Goal: Find specific page/section: Find specific page/section

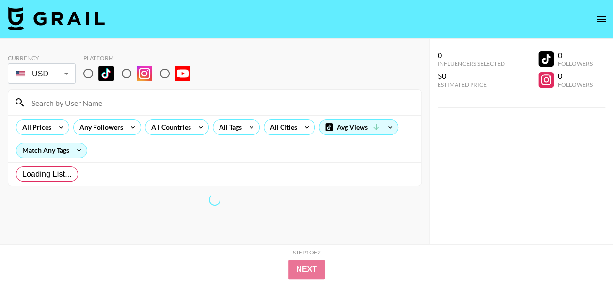
radio input "true"
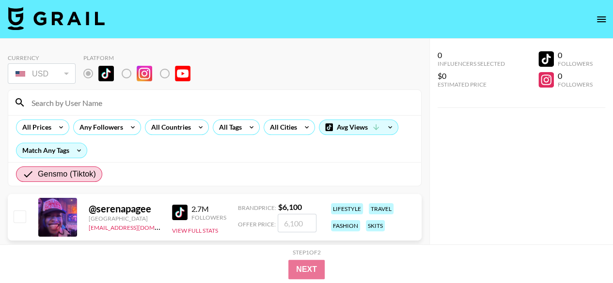
click at [198, 27] on nav at bounding box center [306, 19] width 613 height 39
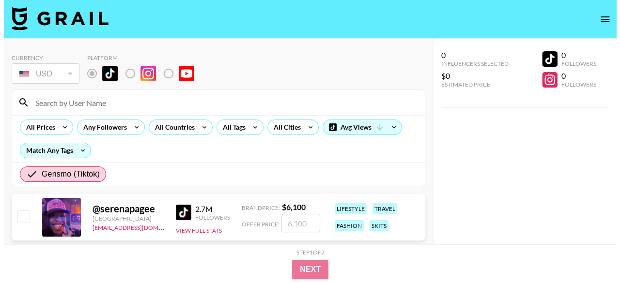
scroll to position [97, 0]
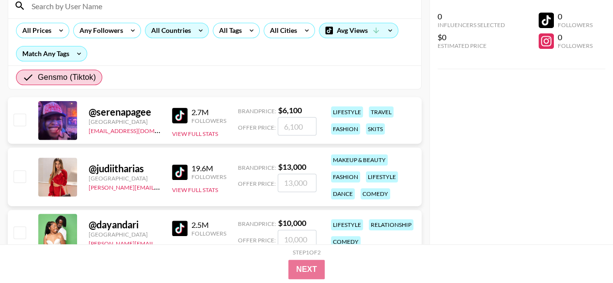
click at [198, 29] on icon at bounding box center [201, 30] width 16 height 15
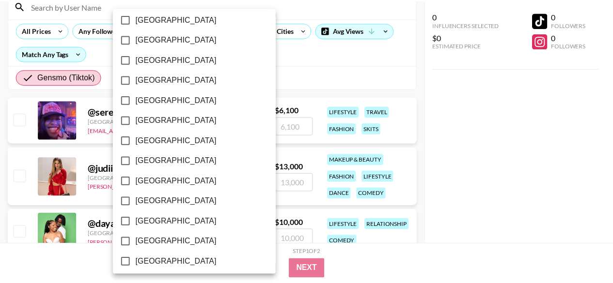
scroll to position [846, 0]
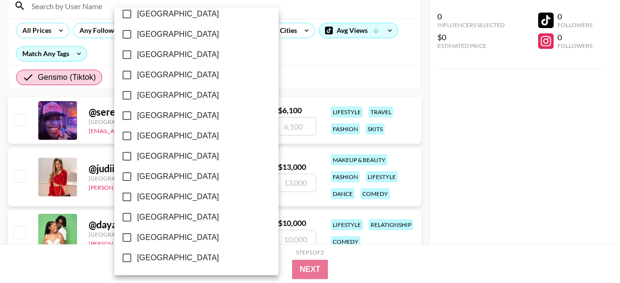
click at [153, 239] on span "[GEOGRAPHIC_DATA]" at bounding box center [178, 238] width 82 height 12
click at [137, 239] on input "[GEOGRAPHIC_DATA]" at bounding box center [127, 238] width 20 height 20
checkbox input "true"
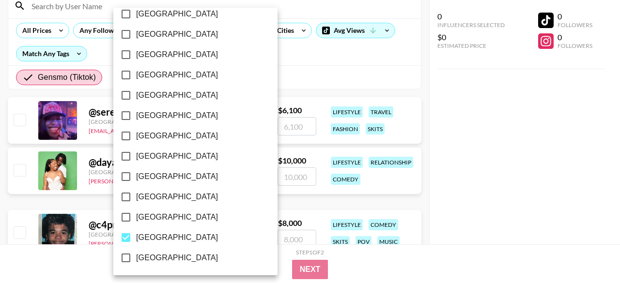
drag, startPoint x: 524, startPoint y: 117, endPoint x: 513, endPoint y: 113, distance: 11.3
click at [524, 117] on div at bounding box center [310, 141] width 620 height 283
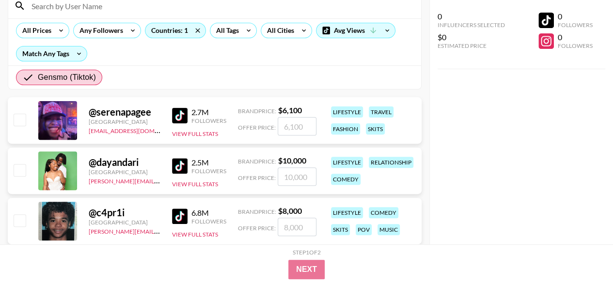
scroll to position [97, 0]
click at [56, 31] on icon at bounding box center [61, 30] width 16 height 15
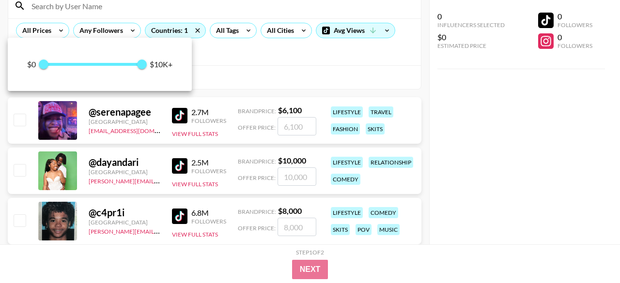
click at [279, 63] on div at bounding box center [310, 141] width 620 height 283
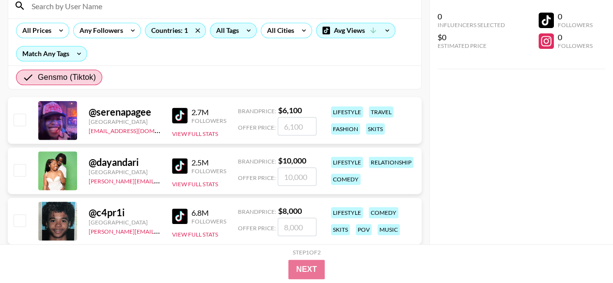
click at [247, 35] on icon at bounding box center [249, 30] width 16 height 15
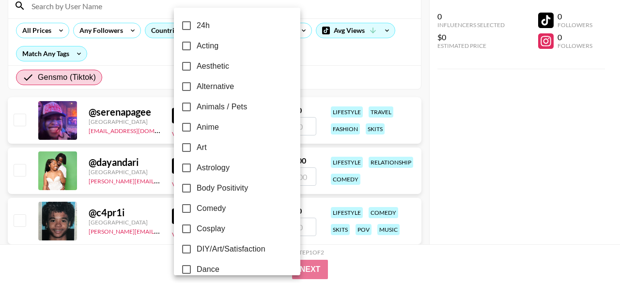
drag, startPoint x: 337, startPoint y: 58, endPoint x: 282, endPoint y: 72, distance: 57.1
click at [337, 58] on div at bounding box center [310, 141] width 620 height 283
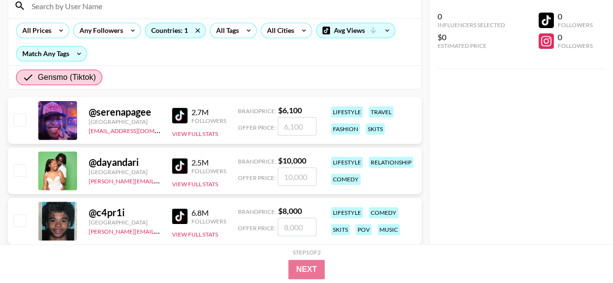
click at [73, 75] on span "Gensmo (Tiktok)" at bounding box center [67, 78] width 58 height 12
click at [38, 75] on input "Gensmo (Tiktok)" at bounding box center [30, 78] width 16 height 12
click at [38, 72] on span "Gensmo (Tiktok)" at bounding box center [67, 78] width 58 height 12
click at [38, 72] on input "Gensmo (Tiktok)" at bounding box center [30, 78] width 16 height 12
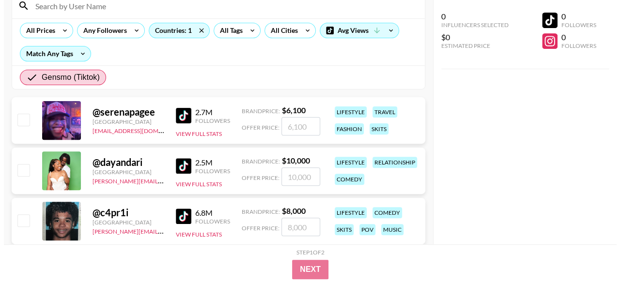
scroll to position [0, 0]
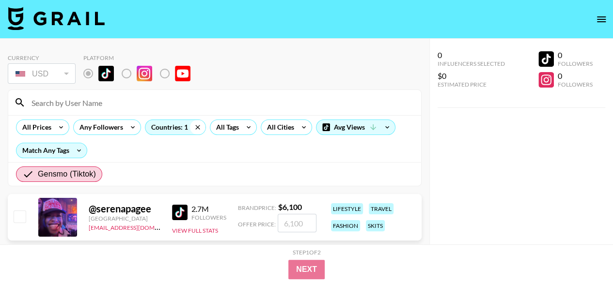
click at [197, 126] on icon at bounding box center [197, 127] width 4 height 4
click at [200, 127] on icon at bounding box center [201, 127] width 16 height 15
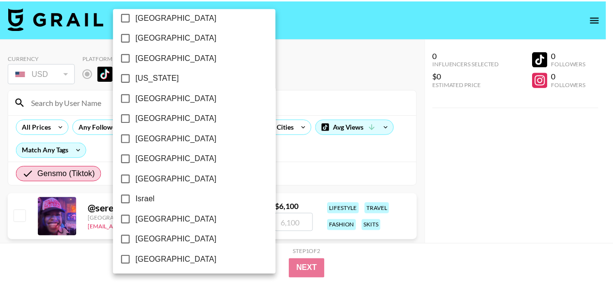
scroll to position [291, 0]
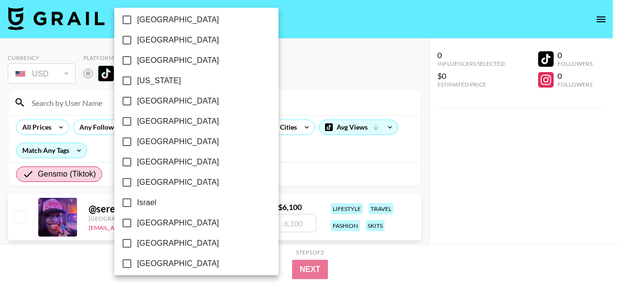
click at [125, 55] on input "[GEOGRAPHIC_DATA]" at bounding box center [127, 60] width 20 height 20
checkbox input "true"
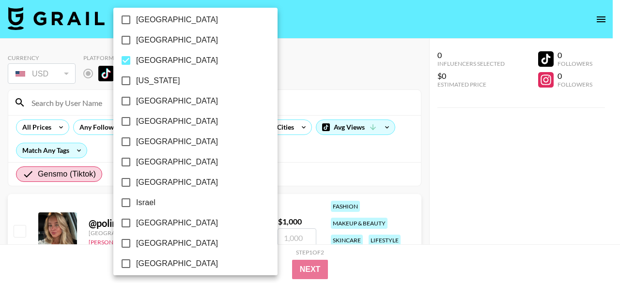
click at [292, 156] on div at bounding box center [310, 141] width 620 height 283
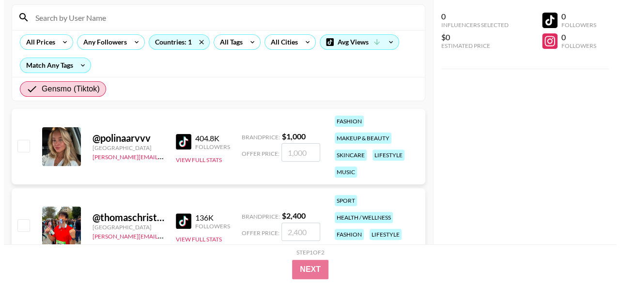
scroll to position [34, 0]
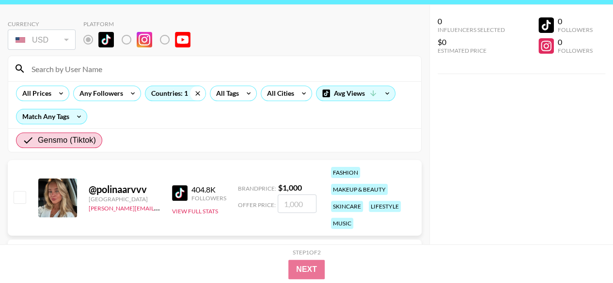
click at [199, 93] on icon at bounding box center [198, 93] width 16 height 15
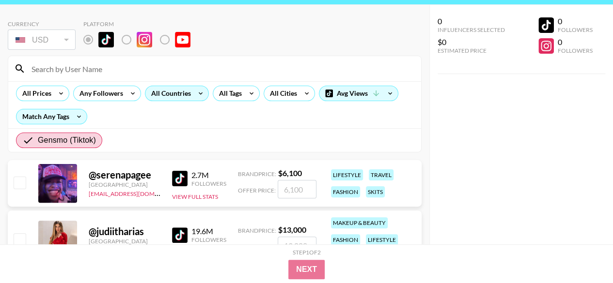
click at [194, 94] on icon at bounding box center [201, 93] width 16 height 15
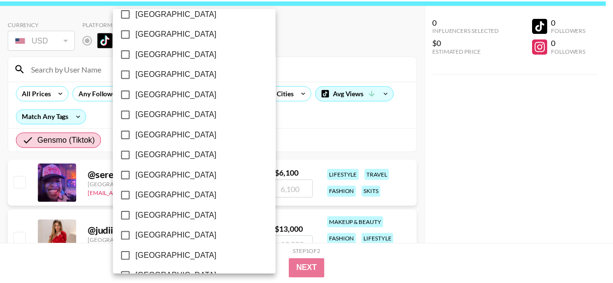
scroll to position [846, 0]
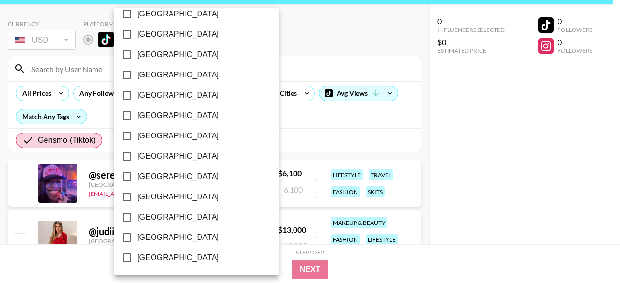
click at [160, 239] on span "[GEOGRAPHIC_DATA]" at bounding box center [178, 238] width 82 height 12
click at [137, 239] on input "[GEOGRAPHIC_DATA]" at bounding box center [127, 238] width 20 height 20
checkbox input "true"
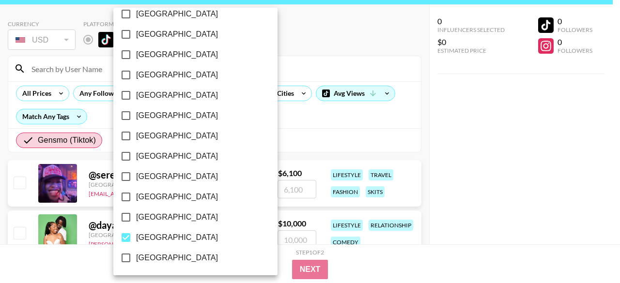
click at [321, 117] on div at bounding box center [310, 141] width 620 height 283
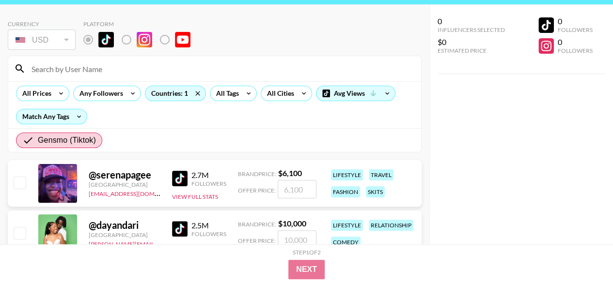
drag, startPoint x: 277, startPoint y: 3, endPoint x: 360, endPoint y: 19, distance: 84.4
click at [360, 19] on section "Currency USD USD ​ Platform All Prices Any Followers Countries: 1 All Tags All …" at bounding box center [215, 83] width 414 height 140
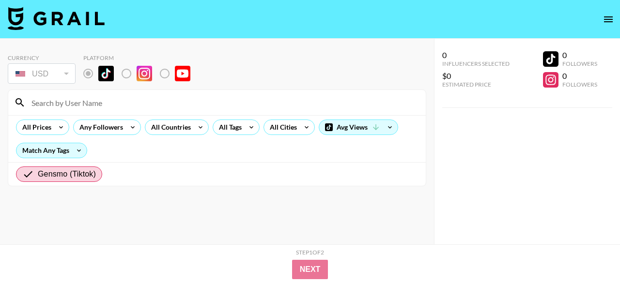
radio input "true"
